Goal: Information Seeking & Learning: Learn about a topic

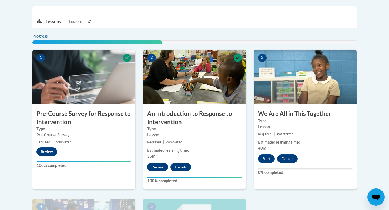
scroll to position [219, 0]
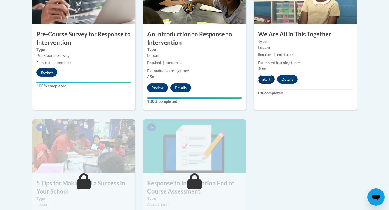
click at [262, 84] on button "Start" at bounding box center [266, 79] width 17 height 9
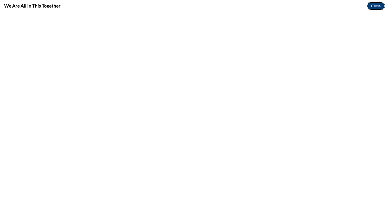
click at [376, 6] on button "Close" at bounding box center [376, 6] width 18 height 9
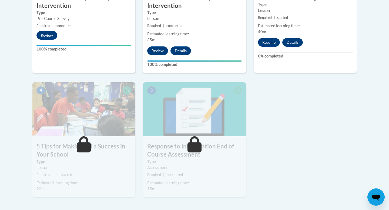
scroll to position [199, 0]
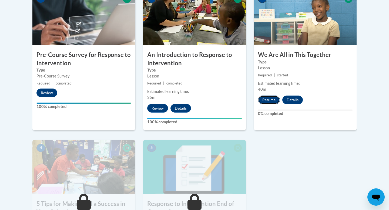
click at [269, 101] on button "Resume" at bounding box center [269, 100] width 22 height 9
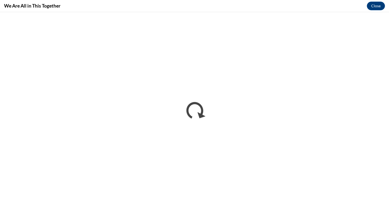
scroll to position [0, 0]
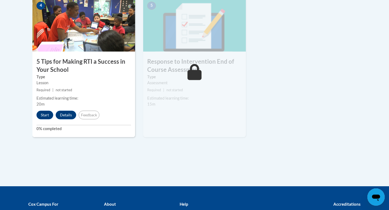
scroll to position [347, 0]
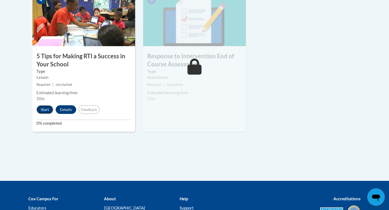
click at [38, 112] on button "Start" at bounding box center [44, 109] width 17 height 9
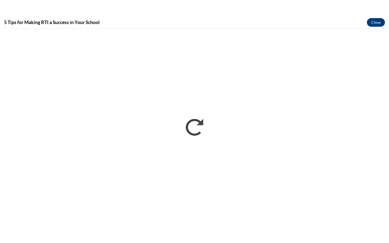
scroll to position [0, 0]
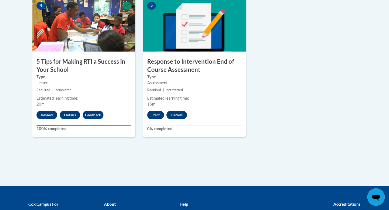
scroll to position [406, 0]
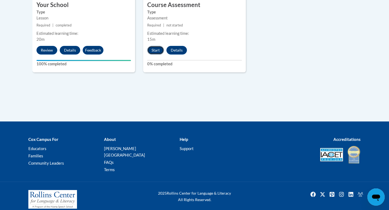
click at [154, 51] on button "Start" at bounding box center [155, 50] width 17 height 9
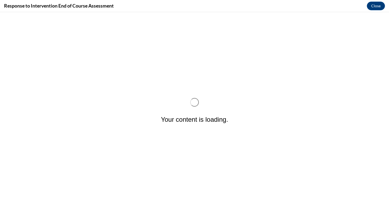
scroll to position [0, 0]
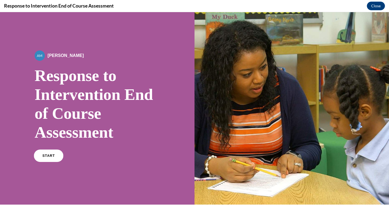
click at [46, 157] on span "START" at bounding box center [48, 156] width 12 height 4
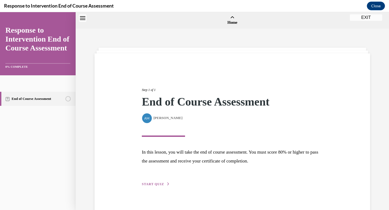
scroll to position [17, 0]
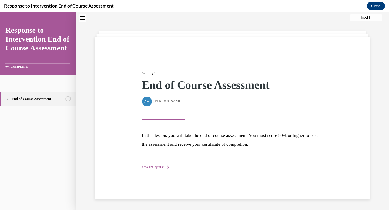
click at [153, 169] on span "START QUIZ" at bounding box center [153, 168] width 22 height 4
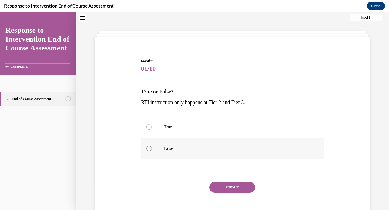
click at [149, 152] on label "False" at bounding box center [232, 149] width 183 height 22
click at [149, 151] on input "False" at bounding box center [148, 148] width 5 height 5
radio input "true"
click at [228, 190] on button "SUBMIT" at bounding box center [232, 187] width 46 height 11
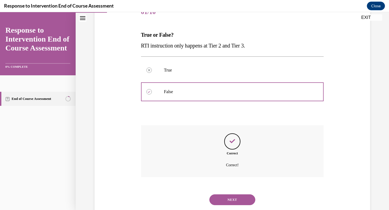
scroll to position [88, 0]
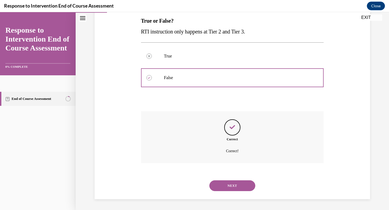
click at [221, 187] on button "NEXT" at bounding box center [232, 186] width 46 height 11
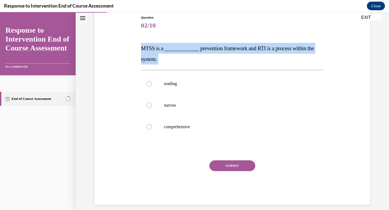
drag, startPoint x: 140, startPoint y: 46, endPoint x: 178, endPoint y: 68, distance: 43.7
click at [178, 68] on div "Question 02/10 MTSS is a _____________ prevention framework and RTI is a proces…" at bounding box center [233, 106] width 186 height 198
copy div "MTSS is a _____________ prevention framework and RTI is a process within the sy…"
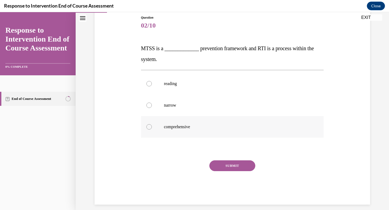
click at [159, 123] on label "comprehensive" at bounding box center [232, 127] width 183 height 22
click at [152, 124] on input "comprehensive" at bounding box center [148, 126] width 5 height 5
radio input "true"
click at [231, 163] on button "SUBMIT" at bounding box center [232, 166] width 46 height 11
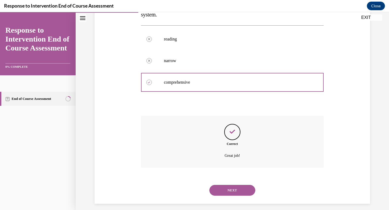
scroll to position [109, 0]
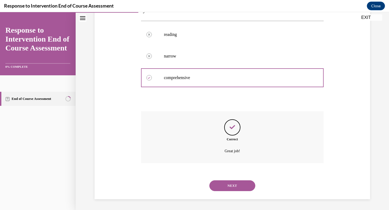
click at [234, 184] on button "NEXT" at bounding box center [232, 186] width 46 height 11
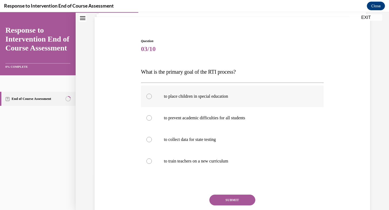
scroll to position [39, 0]
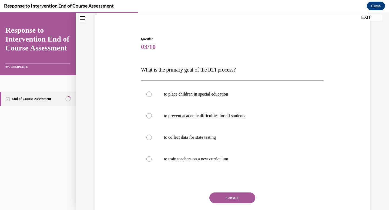
click at [135, 69] on div "Question 03/10 What is the primary goal of the RTI process? to place children i…" at bounding box center [232, 128] width 278 height 217
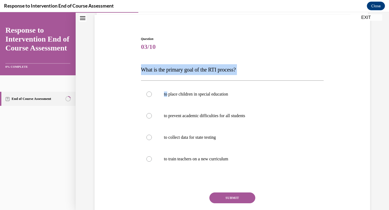
drag, startPoint x: 135, startPoint y: 69, endPoint x: 246, endPoint y: 75, distance: 111.5
click at [246, 75] on div "Question 03/10 What is the primary goal of the RTI process? to place children i…" at bounding box center [232, 128] width 278 height 217
copy span "What is the primary goal of the RTI process?"
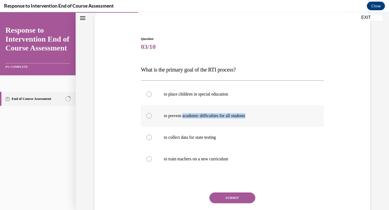
click at [185, 119] on label "to prevent academic difficulties for all students" at bounding box center [232, 116] width 183 height 22
click at [219, 118] on p "to prevent academic difficulties for all students" at bounding box center [237, 115] width 146 height 5
click at [152, 118] on input "to prevent academic difficulties for all students" at bounding box center [148, 115] width 5 height 5
radio input "true"
click at [249, 196] on button "SUBMIT" at bounding box center [232, 198] width 46 height 11
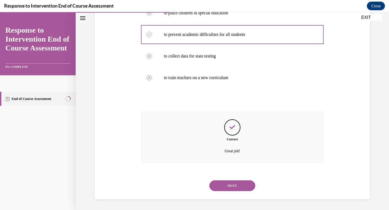
click at [236, 190] on button "NEXT" at bounding box center [232, 186] width 46 height 11
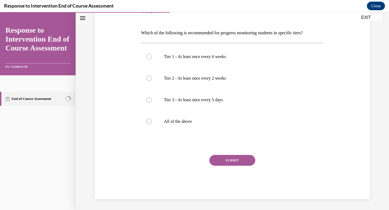
scroll to position [60, 0]
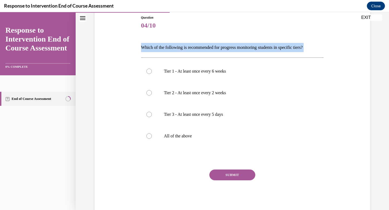
drag, startPoint x: 139, startPoint y: 46, endPoint x: 319, endPoint y: 52, distance: 180.9
click at [319, 52] on div "Question 04/10 Which of the following is recommended for progress monitoring st…" at bounding box center [232, 106] width 278 height 215
copy div "Which of the following is recommended for progress monitoring students in speci…"
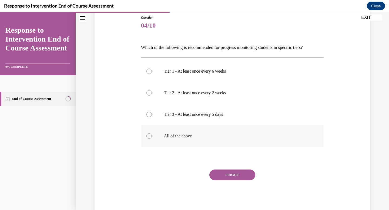
click at [156, 132] on label "All of the above" at bounding box center [232, 136] width 183 height 22
click at [152, 134] on input "All of the above" at bounding box center [148, 136] width 5 height 5
radio input "true"
click at [233, 176] on button "SUBMIT" at bounding box center [232, 175] width 46 height 11
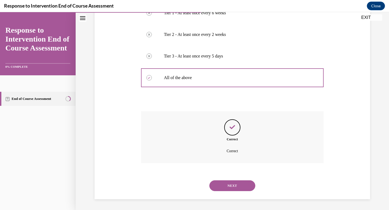
click at [236, 189] on button "NEXT" at bounding box center [232, 186] width 46 height 11
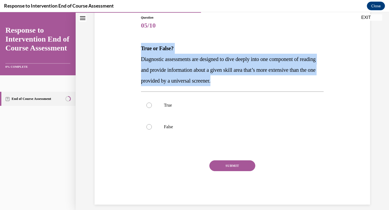
drag, startPoint x: 138, startPoint y: 51, endPoint x: 266, endPoint y: 84, distance: 132.1
click at [266, 84] on div "Question 05/10 True or False? Diagnostic assessments are designed to dive deepl…" at bounding box center [232, 102] width 278 height 206
copy div "True or False? Diagnostic assessments are designed to dive deeply into one comp…"
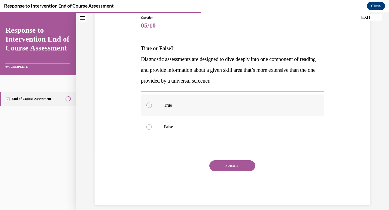
click at [152, 101] on label "True" at bounding box center [232, 106] width 183 height 22
click at [152, 103] on input "True" at bounding box center [148, 105] width 5 height 5
radio input "true"
click at [236, 164] on button "SUBMIT" at bounding box center [232, 166] width 46 height 11
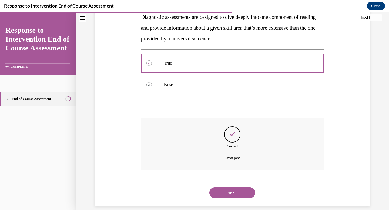
scroll to position [109, 0]
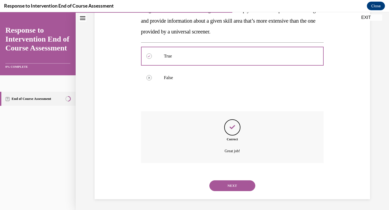
click at [233, 187] on button "NEXT" at bounding box center [232, 186] width 46 height 11
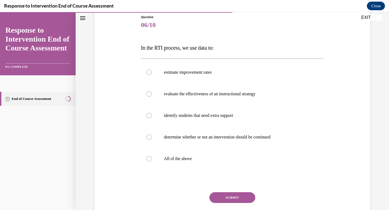
scroll to position [62, 0]
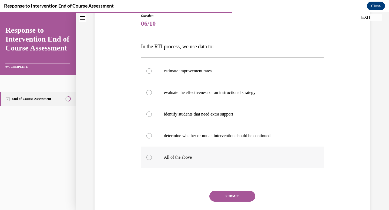
click at [151, 157] on div at bounding box center [148, 157] width 5 height 5
click at [151, 157] on input "All of the above" at bounding box center [148, 157] width 5 height 5
radio input "true"
click at [226, 199] on button "SUBMIT" at bounding box center [232, 196] width 46 height 11
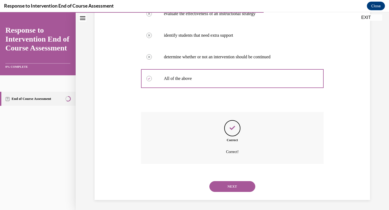
scroll to position [142, 0]
click at [225, 189] on button "NEXT" at bounding box center [232, 186] width 46 height 11
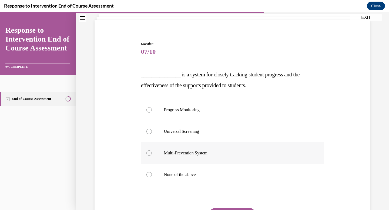
scroll to position [39, 0]
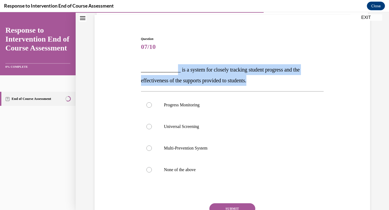
drag, startPoint x: 176, startPoint y: 70, endPoint x: 260, endPoint y: 81, distance: 85.0
click at [260, 81] on p "_______________ is a system for closely tracking student progress and the effec…" at bounding box center [232, 75] width 183 height 22
copy span "_ is a system for closely tracking student progress and the effectiveness of th…"
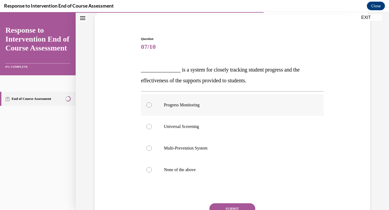
click at [190, 105] on p "Progress Monitoring" at bounding box center [237, 104] width 146 height 5
click at [152, 105] on input "Progress Monitoring" at bounding box center [148, 104] width 5 height 5
radio input "true"
click at [243, 207] on button "SUBMIT" at bounding box center [232, 208] width 46 height 11
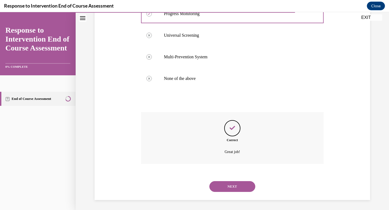
scroll to position [131, 0]
click at [235, 186] on button "NEXT" at bounding box center [232, 186] width 46 height 11
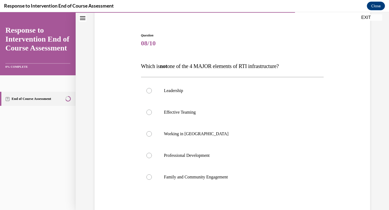
scroll to position [45, 0]
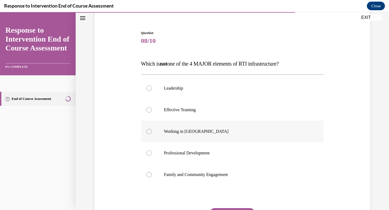
click at [144, 133] on label "Working in Silos" at bounding box center [232, 132] width 183 height 22
click at [146, 133] on input "Working in Silos" at bounding box center [148, 131] width 5 height 5
radio input "true"
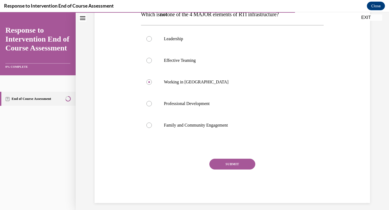
click at [244, 166] on button "SUBMIT" at bounding box center [232, 164] width 46 height 11
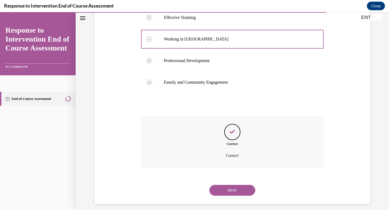
scroll to position [142, 0]
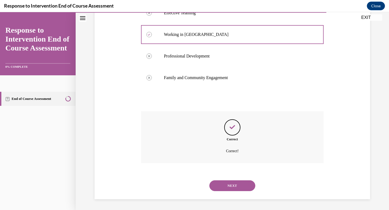
click at [235, 185] on button "NEXT" at bounding box center [232, 186] width 46 height 11
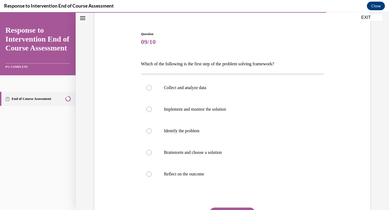
scroll to position [46, 0]
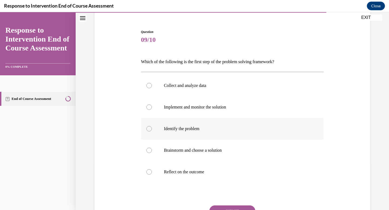
click at [189, 131] on p "Identify the problem" at bounding box center [237, 128] width 146 height 5
click at [152, 131] on input "Identify the problem" at bounding box center [148, 128] width 5 height 5
radio input "true"
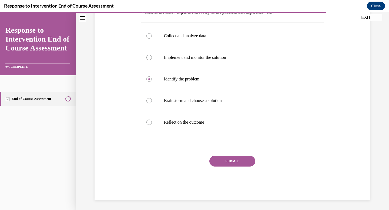
click at [249, 163] on button "SUBMIT" at bounding box center [232, 161] width 46 height 11
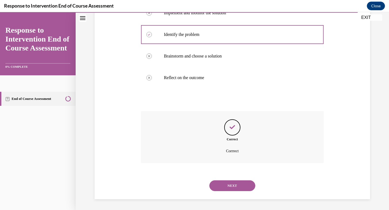
click at [240, 187] on button "NEXT" at bounding box center [232, 186] width 46 height 11
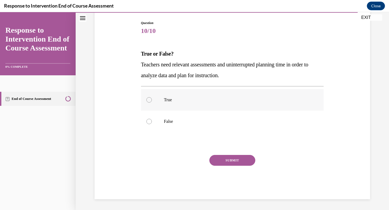
click at [144, 100] on label "True" at bounding box center [232, 100] width 183 height 22
click at [146, 100] on input "True" at bounding box center [148, 99] width 5 height 5
radio input "true"
click at [230, 164] on button "SUBMIT" at bounding box center [232, 160] width 46 height 11
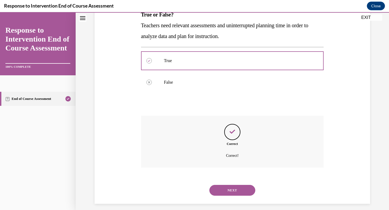
scroll to position [98, 0]
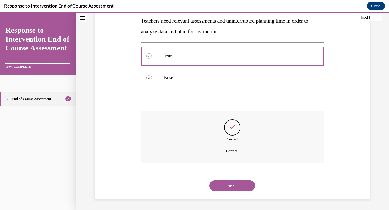
click at [235, 188] on button "NEXT" at bounding box center [232, 186] width 46 height 11
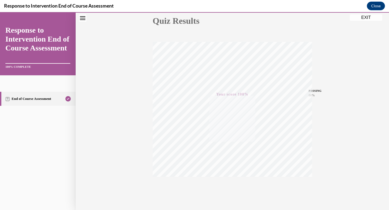
scroll to position [79, 0]
drag, startPoint x: 367, startPoint y: 17, endPoint x: 338, endPoint y: 32, distance: 33.0
click at [367, 17] on button "EXIT" at bounding box center [366, 17] width 32 height 6
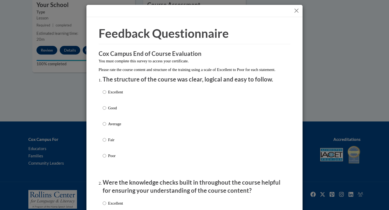
click at [118, 102] on label "Excellent" at bounding box center [113, 96] width 20 height 15
click at [106, 95] on input "Excellent" at bounding box center [105, 92] width 4 height 6
radio input "true"
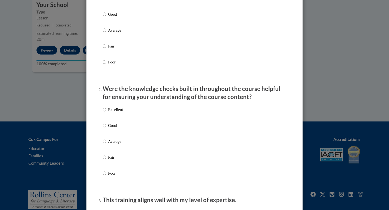
click at [116, 113] on p "Excellent" at bounding box center [115, 110] width 15 height 6
click at [106, 113] on input "Excellent" at bounding box center [105, 110] width 4 height 6
radio input "true"
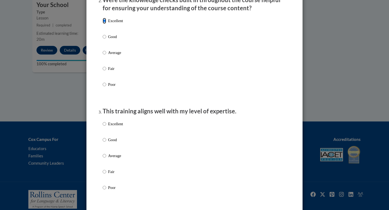
scroll to position [185, 0]
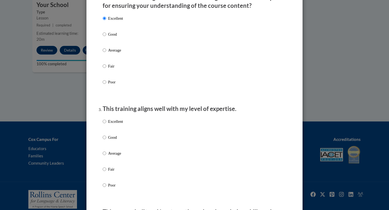
click at [116, 125] on p "Excellent" at bounding box center [115, 122] width 15 height 6
click at [106, 125] on input "Excellent" at bounding box center [105, 122] width 4 height 6
radio input "true"
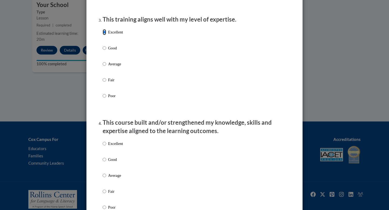
scroll to position [292, 0]
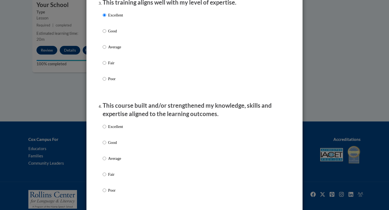
click at [111, 130] on p "Excellent" at bounding box center [115, 127] width 15 height 6
click at [106, 130] on input "Excellent" at bounding box center [105, 127] width 4 height 6
radio input "true"
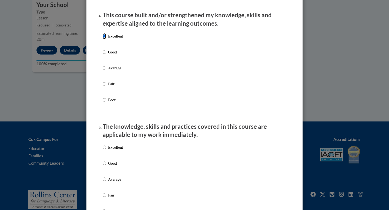
scroll to position [387, 0]
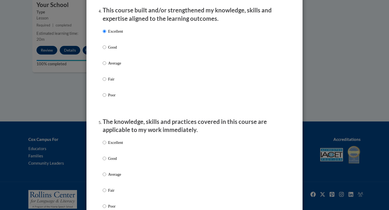
click at [108, 146] on p "Excellent" at bounding box center [115, 143] width 15 height 6
click at [106, 146] on input "Excellent" at bounding box center [105, 143] width 4 height 6
radio input "true"
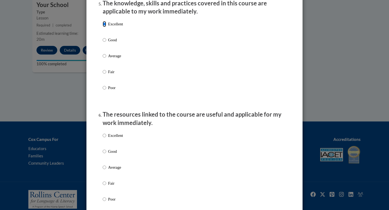
scroll to position [560, 0]
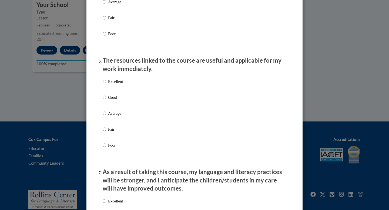
click at [107, 89] on label "Excellent" at bounding box center [113, 86] width 20 height 15
click at [106, 85] on input "Excellent" at bounding box center [105, 82] width 4 height 6
radio input "true"
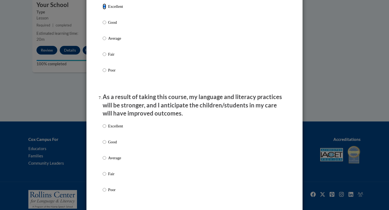
scroll to position [643, 0]
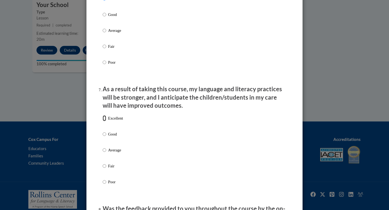
click at [104, 121] on input "Excellent" at bounding box center [105, 118] width 4 height 6
radio input "true"
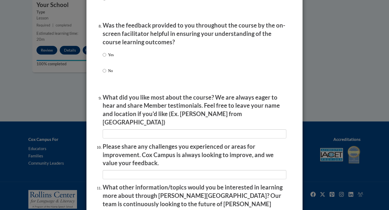
scroll to position [830, 0]
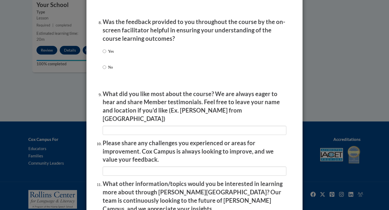
click at [109, 54] on p "Yes" at bounding box center [111, 51] width 6 height 6
click at [106, 54] on input "Yes" at bounding box center [105, 51] width 4 height 6
radio input "true"
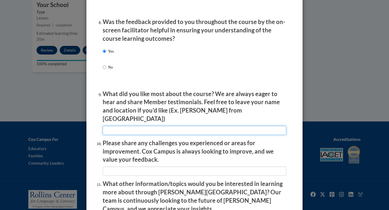
click at [122, 126] on input "textbox" at bounding box center [195, 130] width 184 height 9
type input "NA"
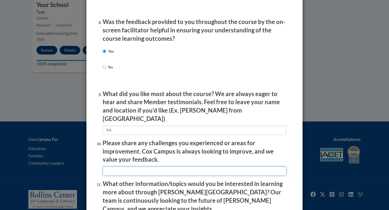
click at [141, 167] on input "textbox" at bounding box center [195, 171] width 184 height 9
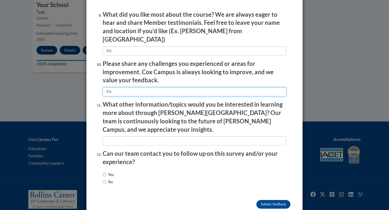
scroll to position [914, 0]
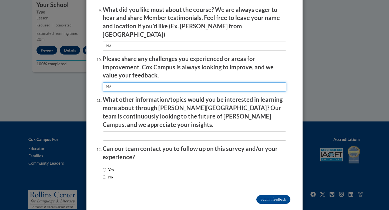
type input "NA"
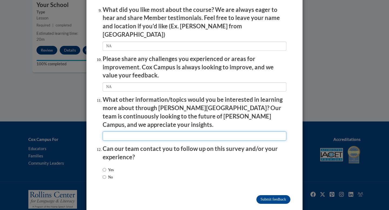
click at [131, 132] on input "textbox" at bounding box center [195, 136] width 184 height 9
type input "NA"
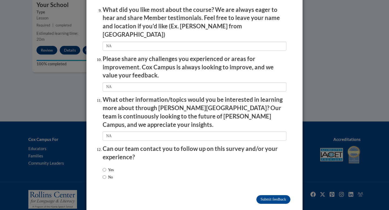
click at [110, 174] on label "No" at bounding box center [108, 177] width 10 height 6
click at [106, 174] on input "No" at bounding box center [105, 177] width 4 height 6
radio input "true"
click at [266, 195] on input "Submit feedback" at bounding box center [273, 199] width 34 height 9
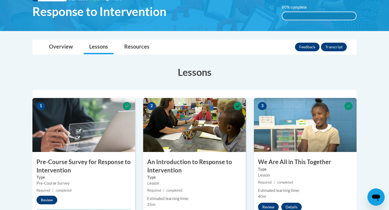
scroll to position [0, 0]
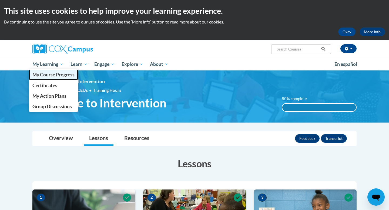
click at [51, 76] on span "My Course Progress" at bounding box center [53, 75] width 42 height 6
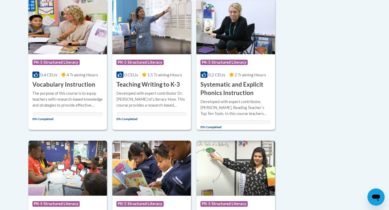
scroll to position [142, 0]
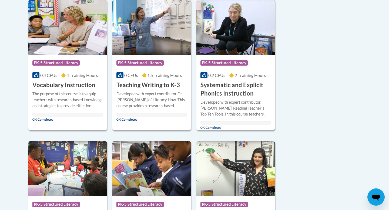
click at [248, 93] on h3 "Systematic and Explicit Phonics Instruction" at bounding box center [236, 89] width 71 height 17
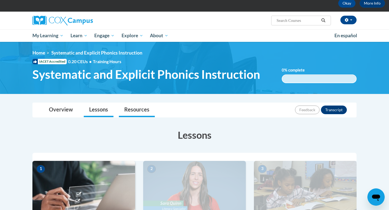
scroll to position [27, 0]
